Goal: Navigation & Orientation: Go to known website

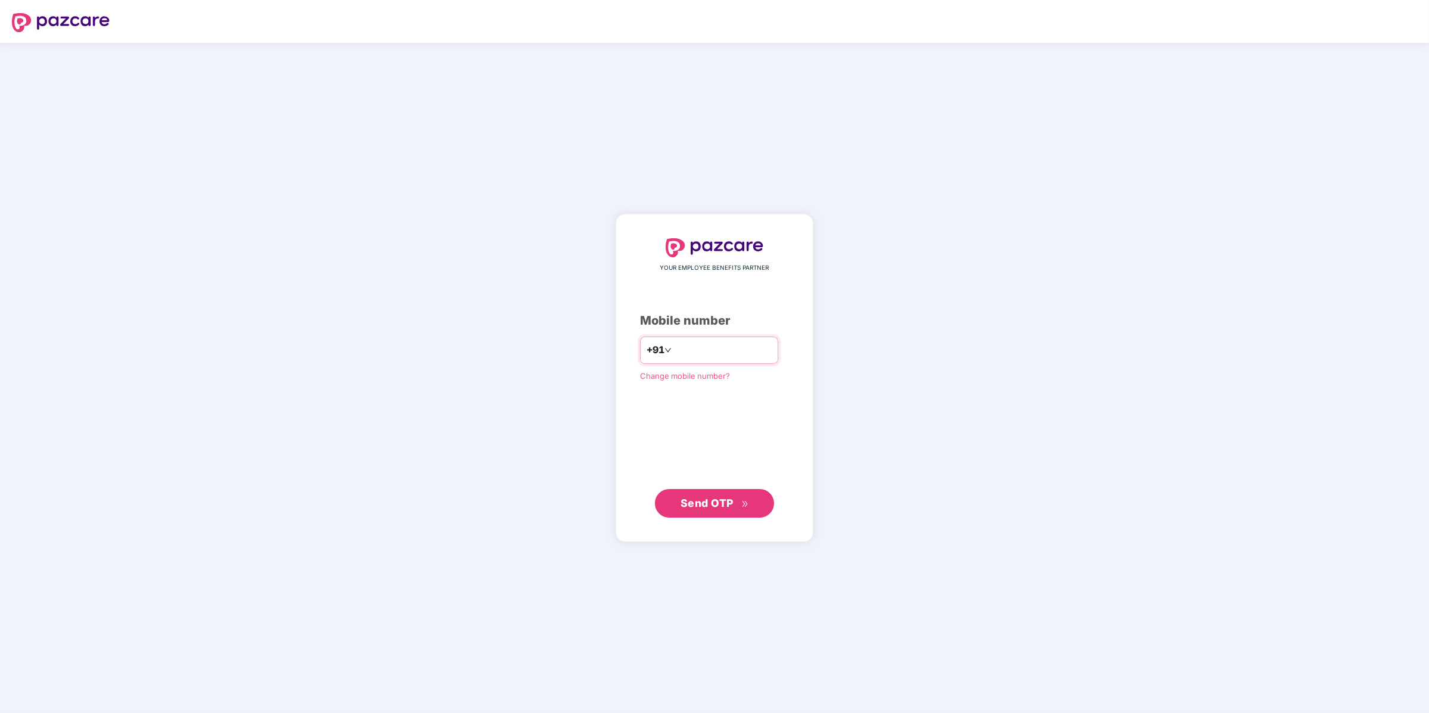
type input "**********"
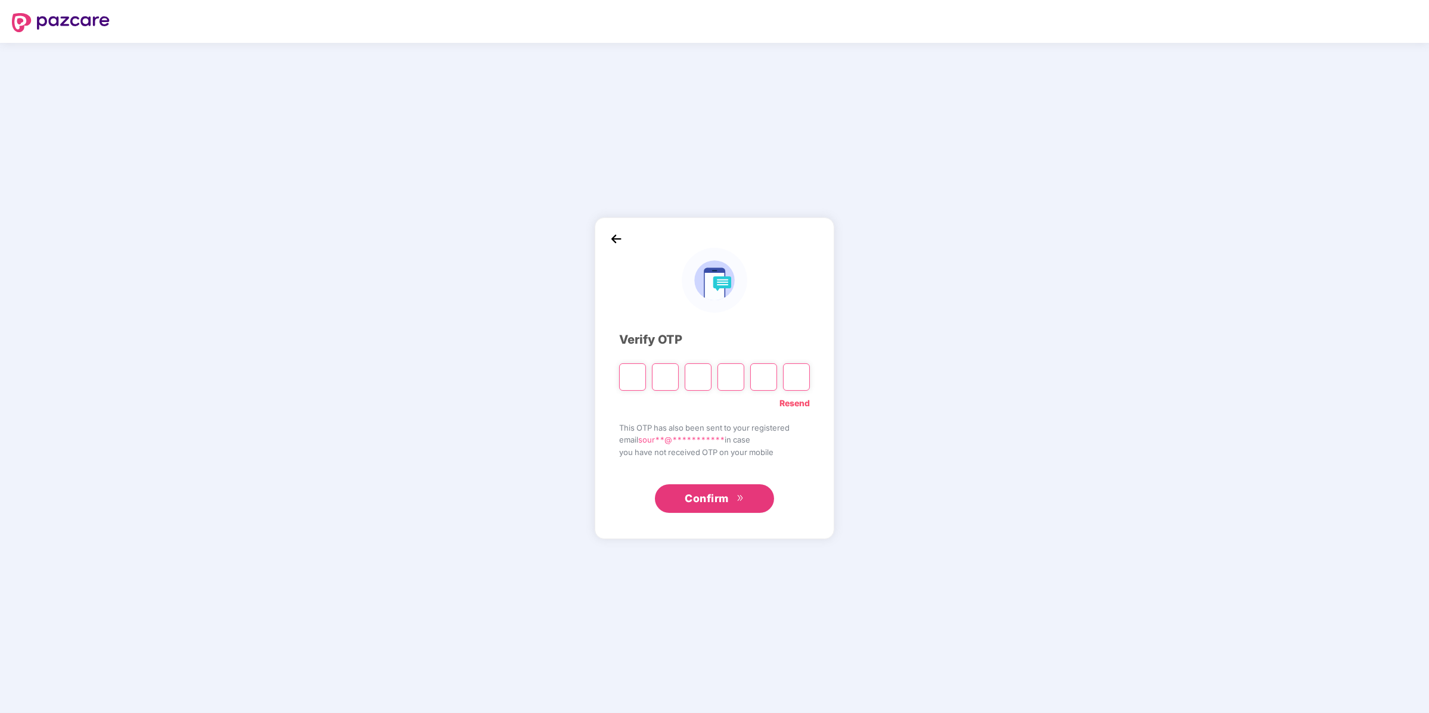
paste input "*"
type input "*"
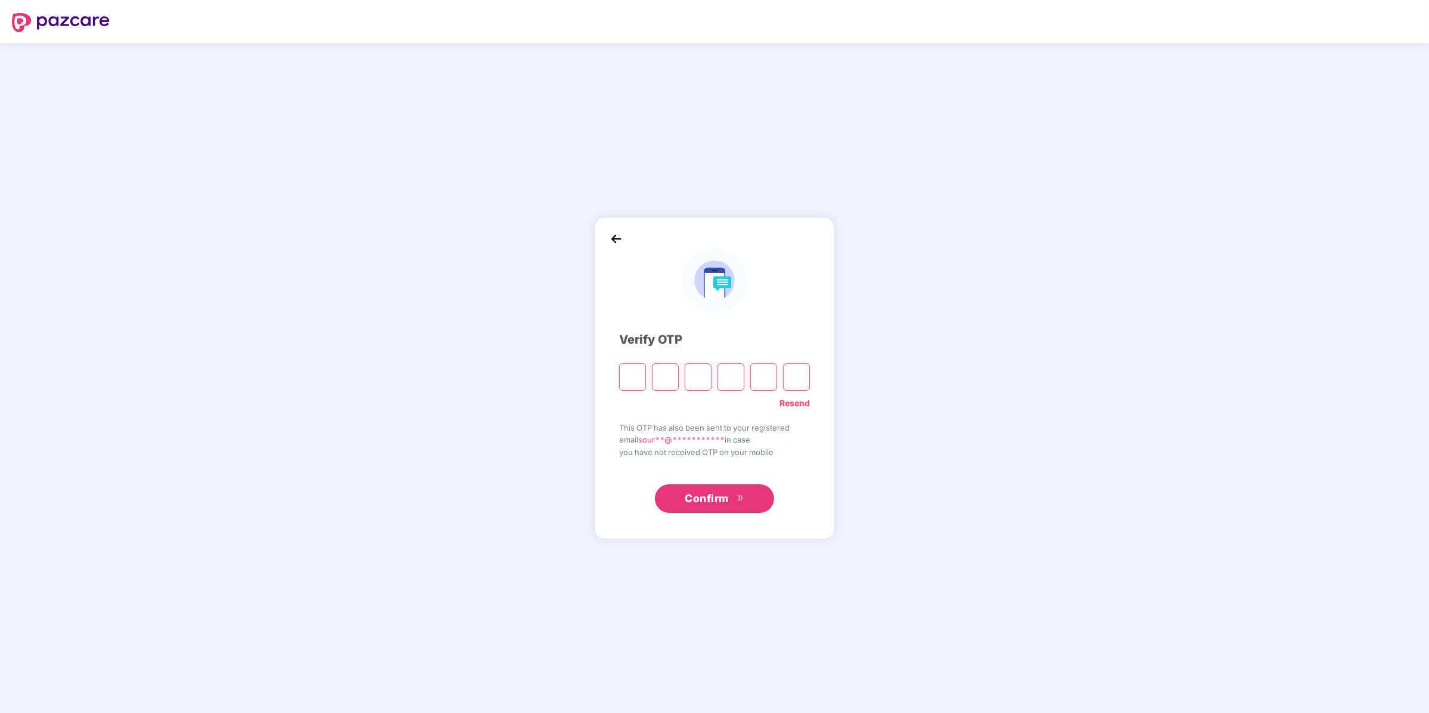
type input "*"
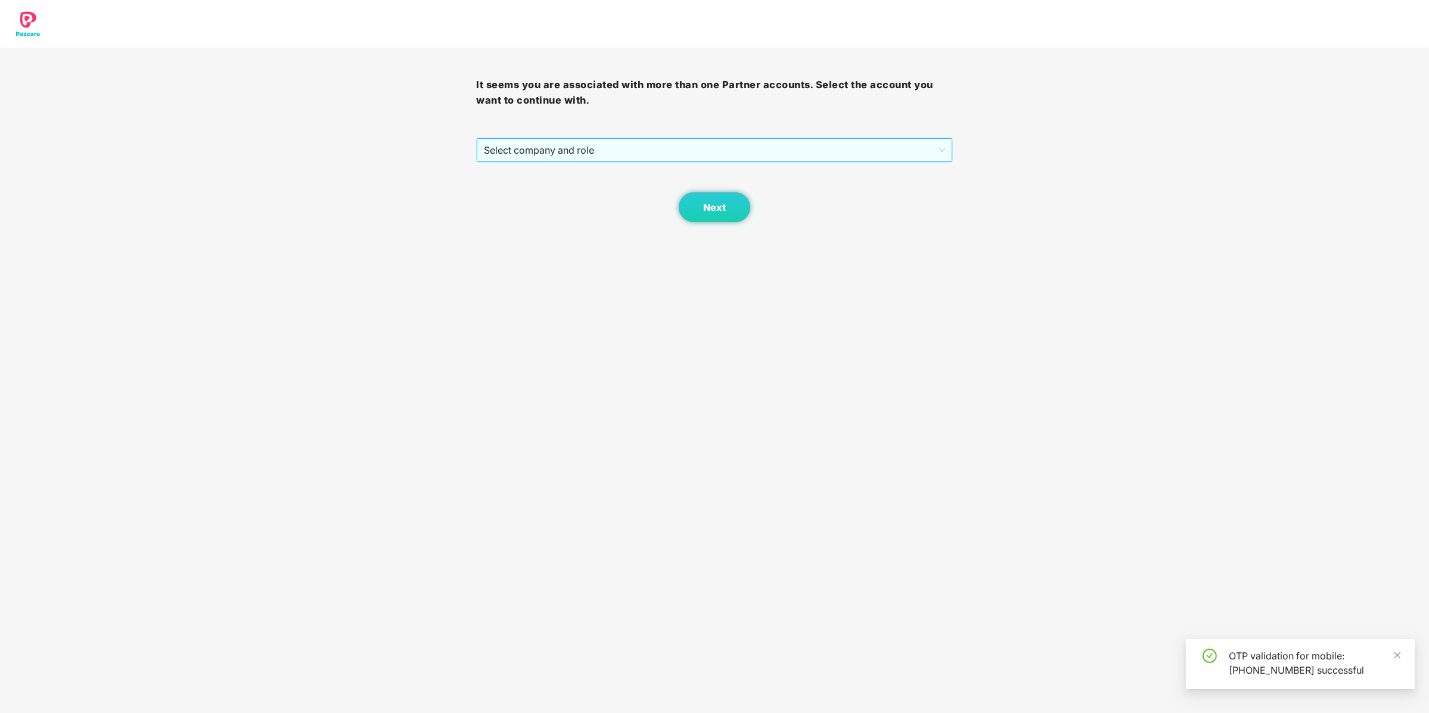
click at [601, 156] on span "Select company and role" at bounding box center [714, 150] width 461 height 23
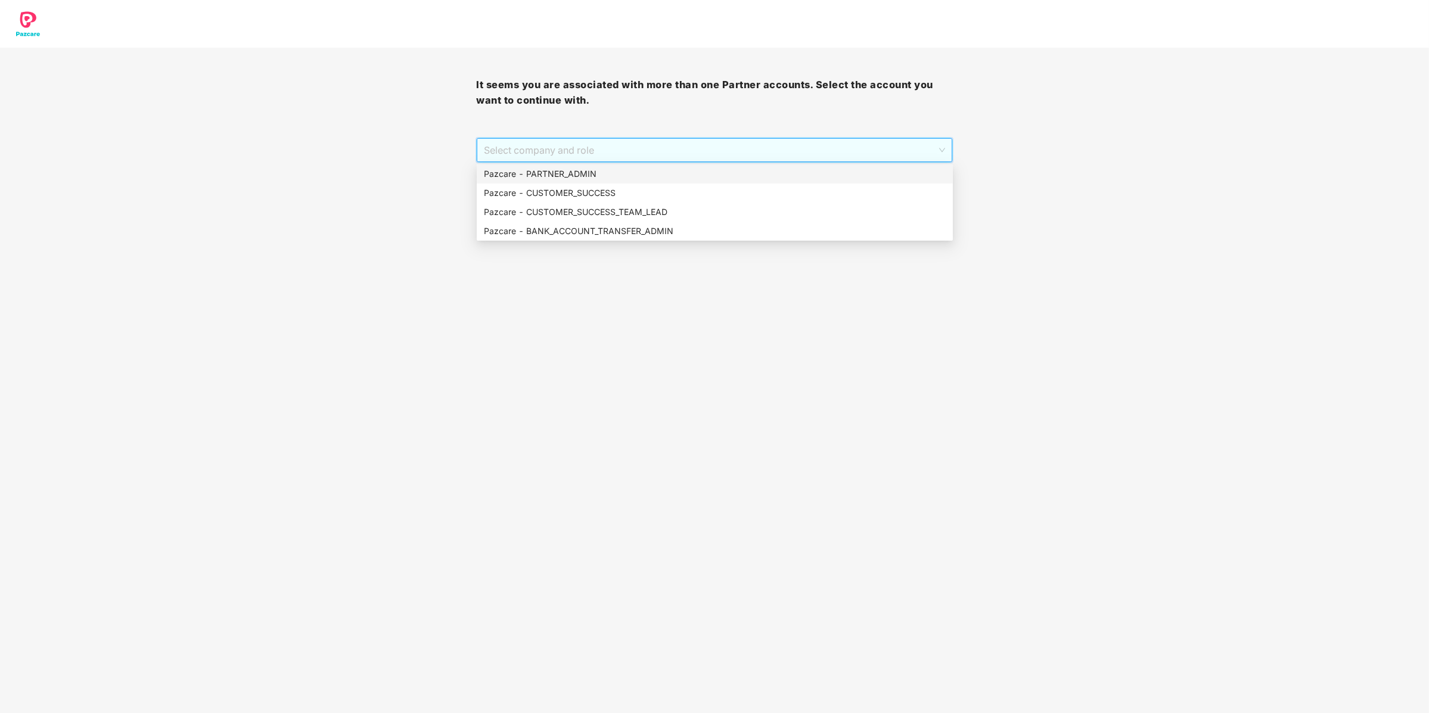
click at [583, 175] on div "Pazcare - PARTNER_ADMIN" at bounding box center [715, 173] width 462 height 13
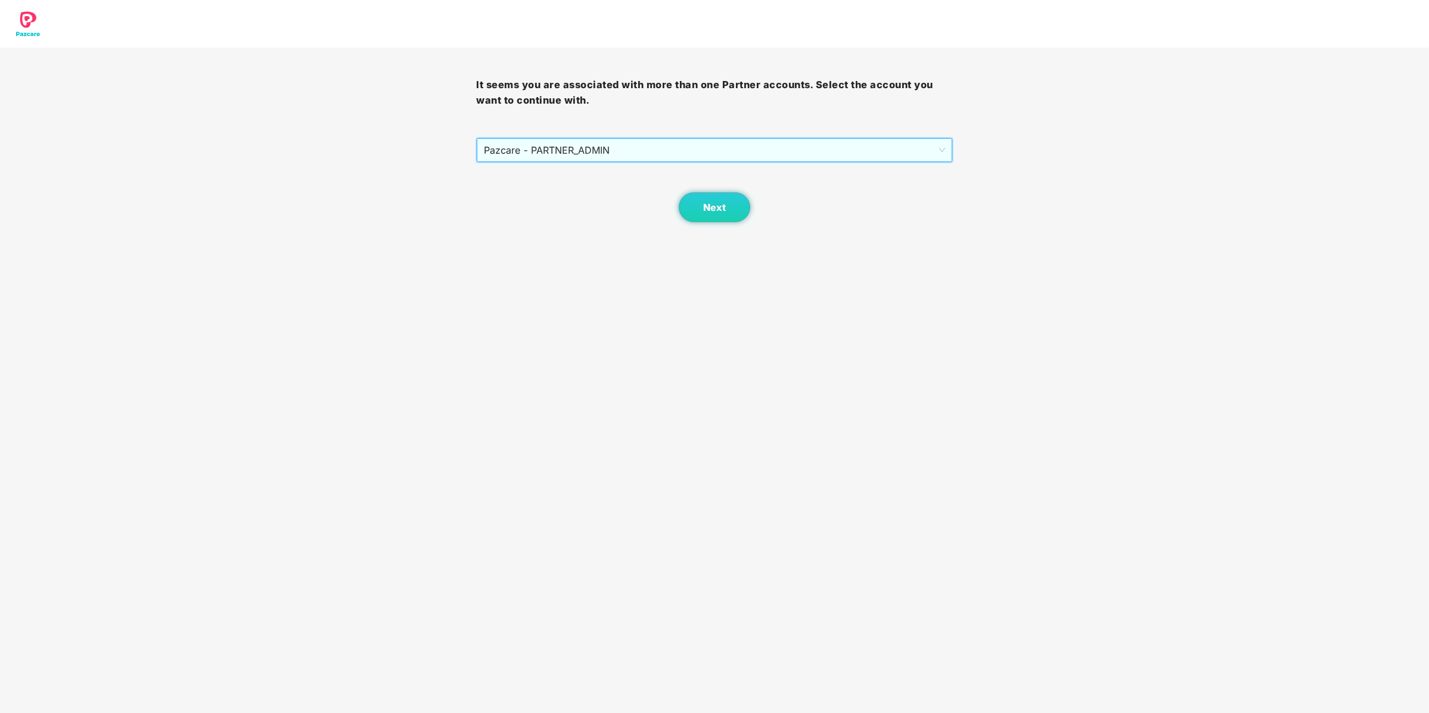
click at [646, 195] on div "Next" at bounding box center [714, 193] width 476 height 60
click at [689, 195] on button "Next" at bounding box center [715, 208] width 72 height 30
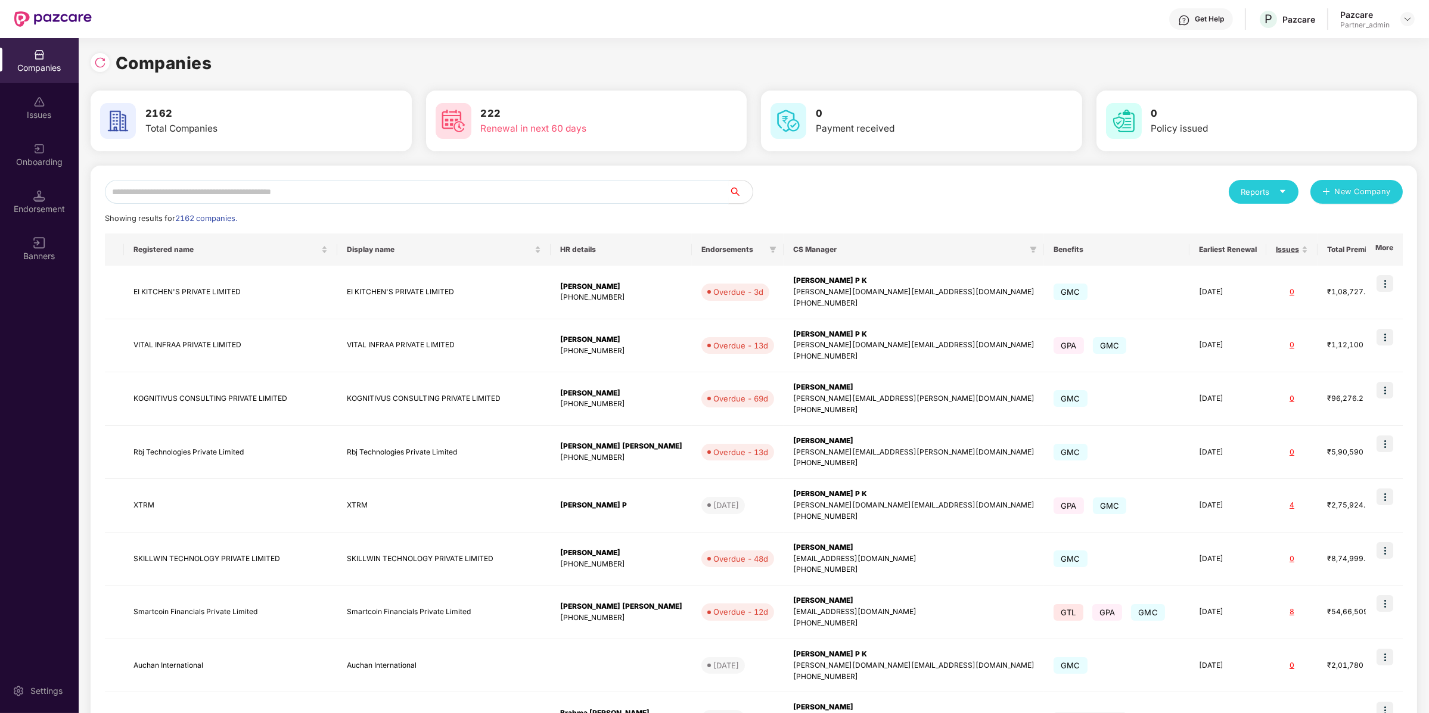
click at [684, 185] on input "text" at bounding box center [417, 192] width 624 height 24
click at [97, 64] on img at bounding box center [100, 63] width 12 height 12
